Goal: Transaction & Acquisition: Register for event/course

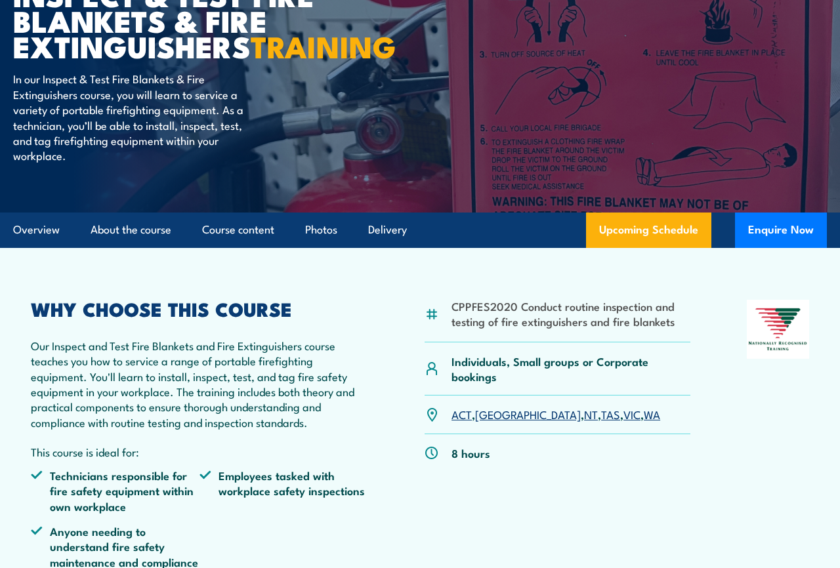
scroll to position [160, 0]
click at [624, 422] on link "VIC" at bounding box center [632, 414] width 17 height 16
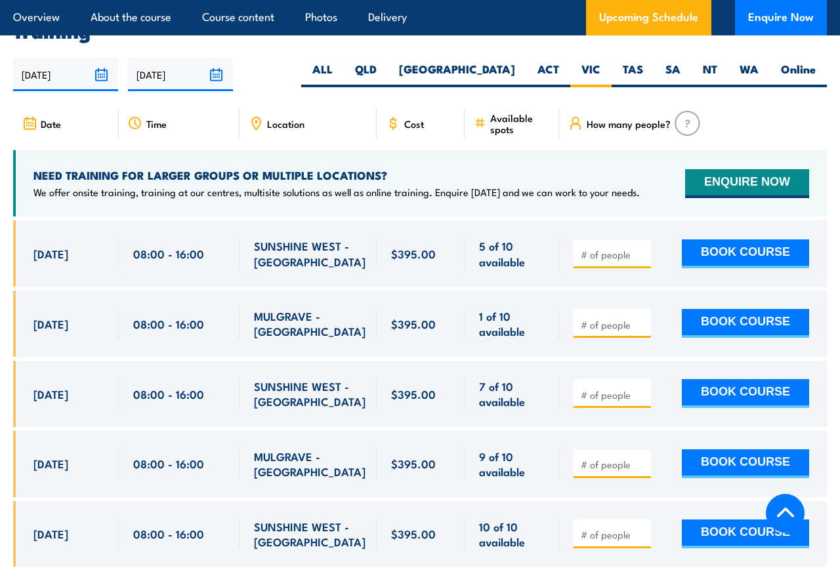
click at [754, 247] on button "BOOK COURSE" at bounding box center [745, 254] width 127 height 29
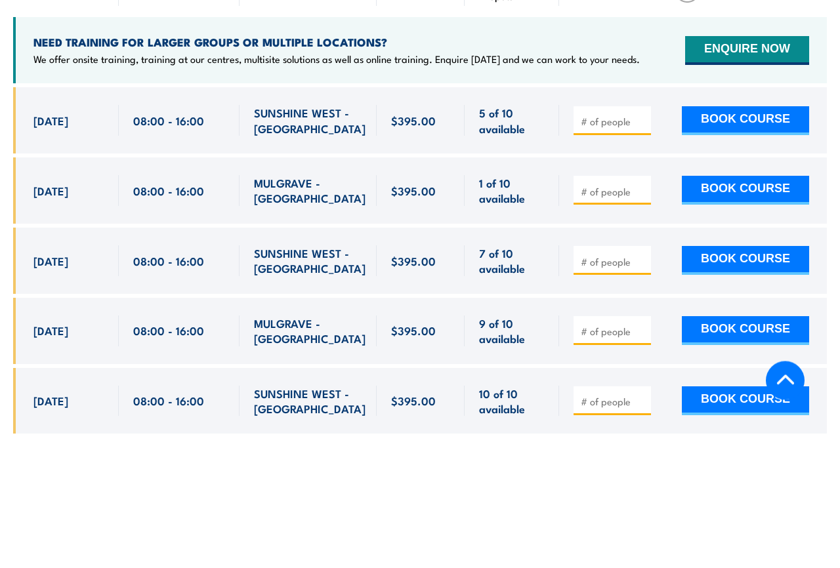
click at [748, 240] on button "BOOK COURSE" at bounding box center [745, 254] width 127 height 29
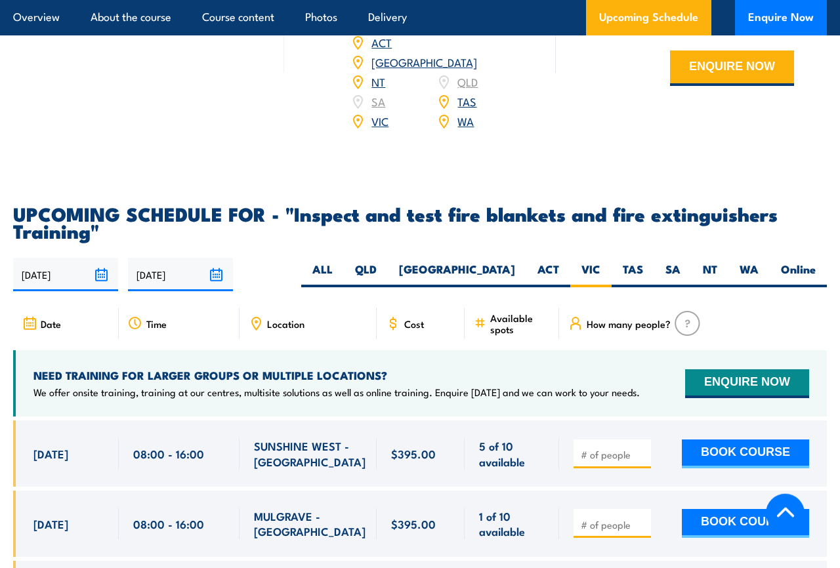
scroll to position [2149, 0]
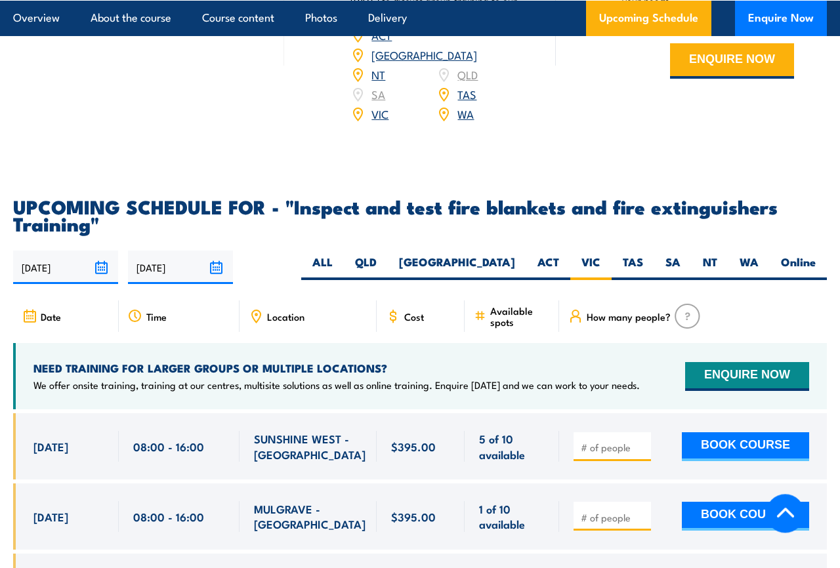
click at [759, 443] on button "BOOK COURSE" at bounding box center [745, 447] width 127 height 29
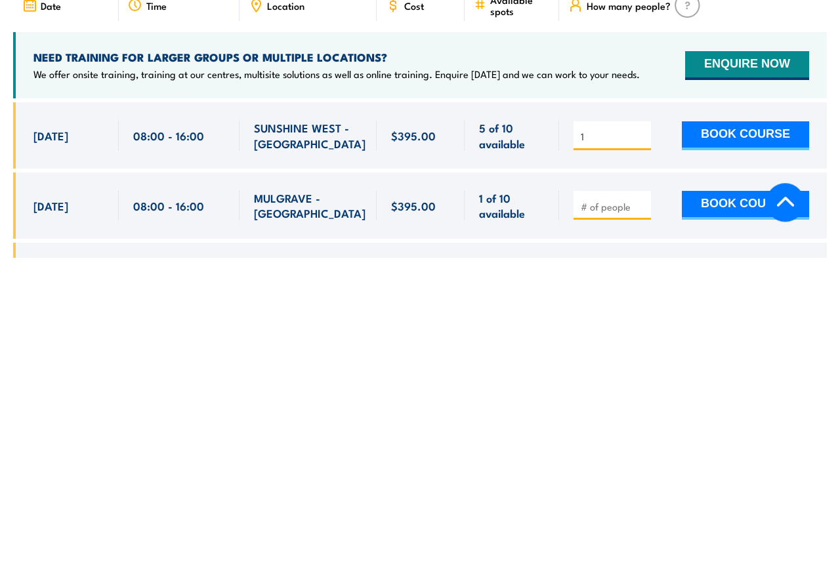
type input "1"
click at [748, 433] on button "BOOK COURSE" at bounding box center [745, 447] width 127 height 29
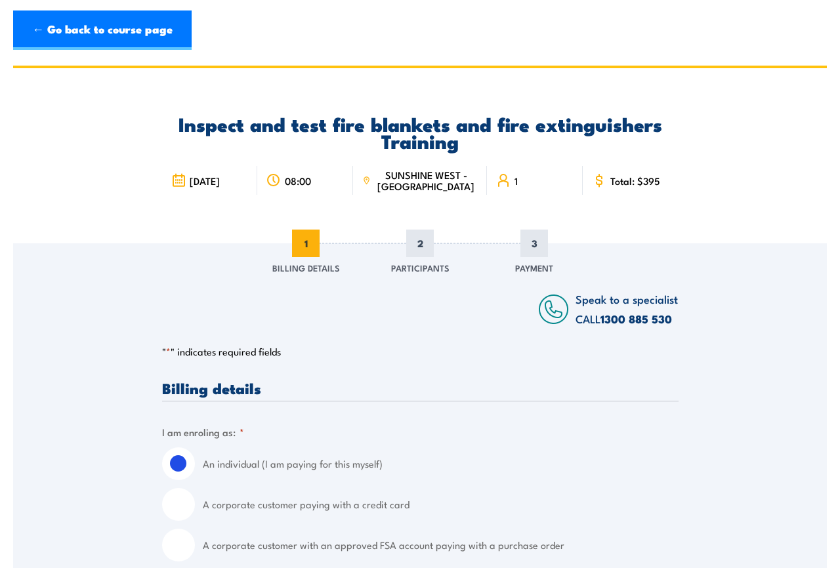
click at [39, 35] on link "← Go back to course page" at bounding box center [102, 30] width 179 height 39
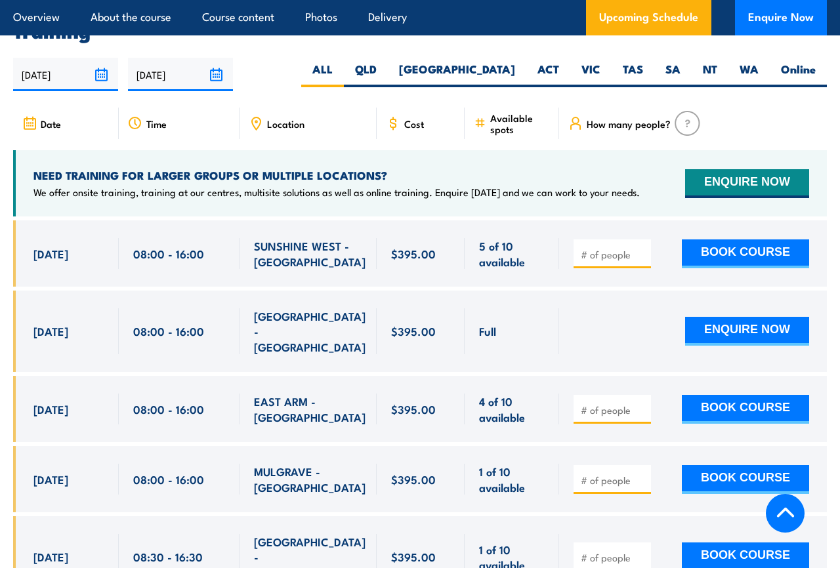
click at [244, 20] on link "Course content" at bounding box center [238, 17] width 72 height 35
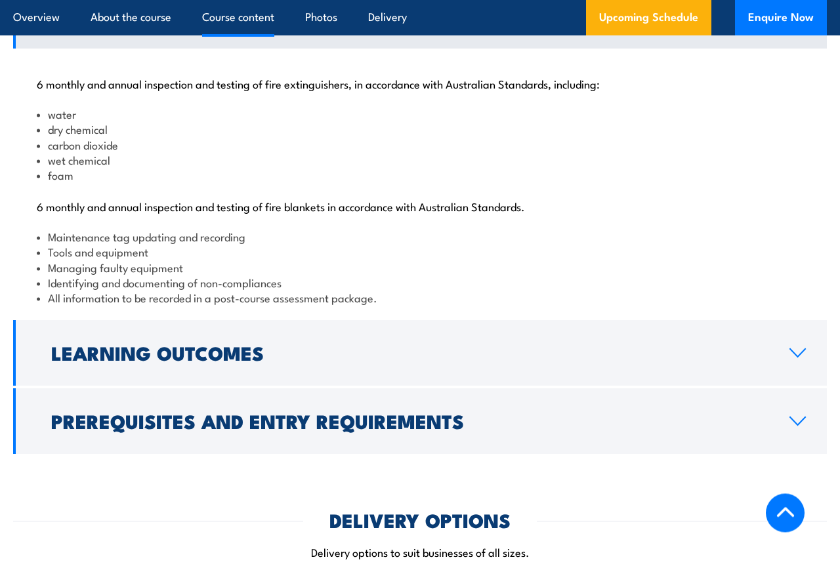
scroll to position [1312, 0]
click at [107, 361] on h2 "Learning Outcomes" at bounding box center [409, 352] width 717 height 17
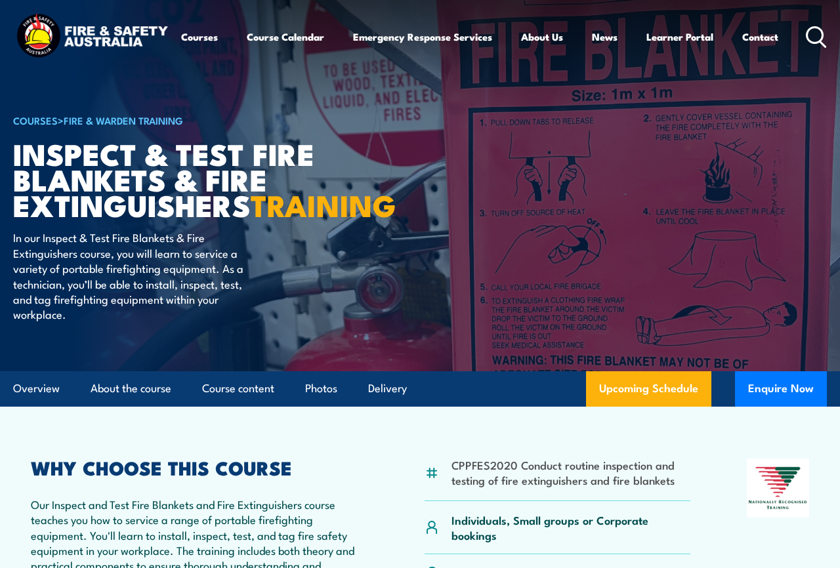
scroll to position [0, 0]
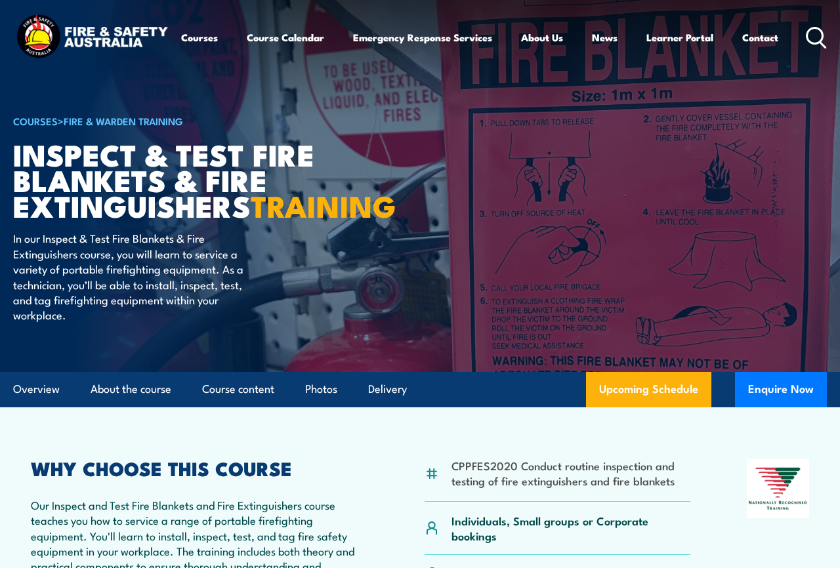
click at [124, 404] on link "About the course" at bounding box center [131, 389] width 81 height 35
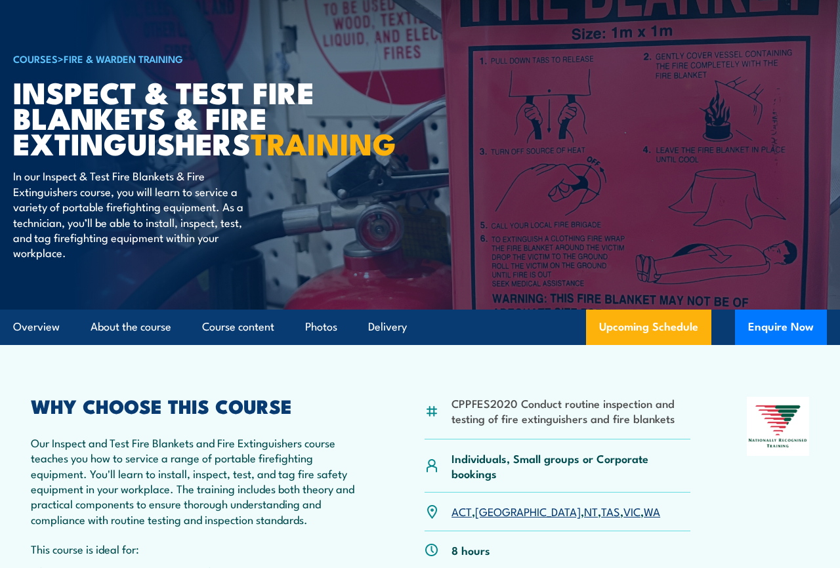
scroll to position [2283, 0]
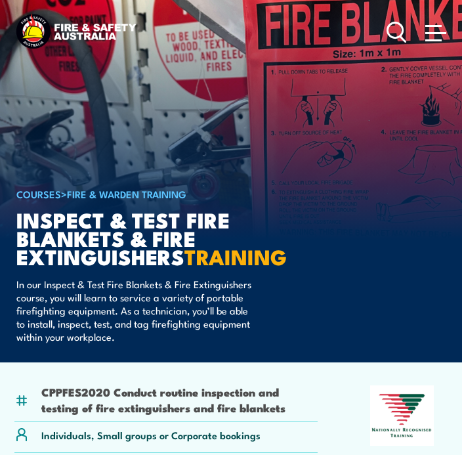
scroll to position [132, 0]
